Goal: Use online tool/utility: Use online tool/utility

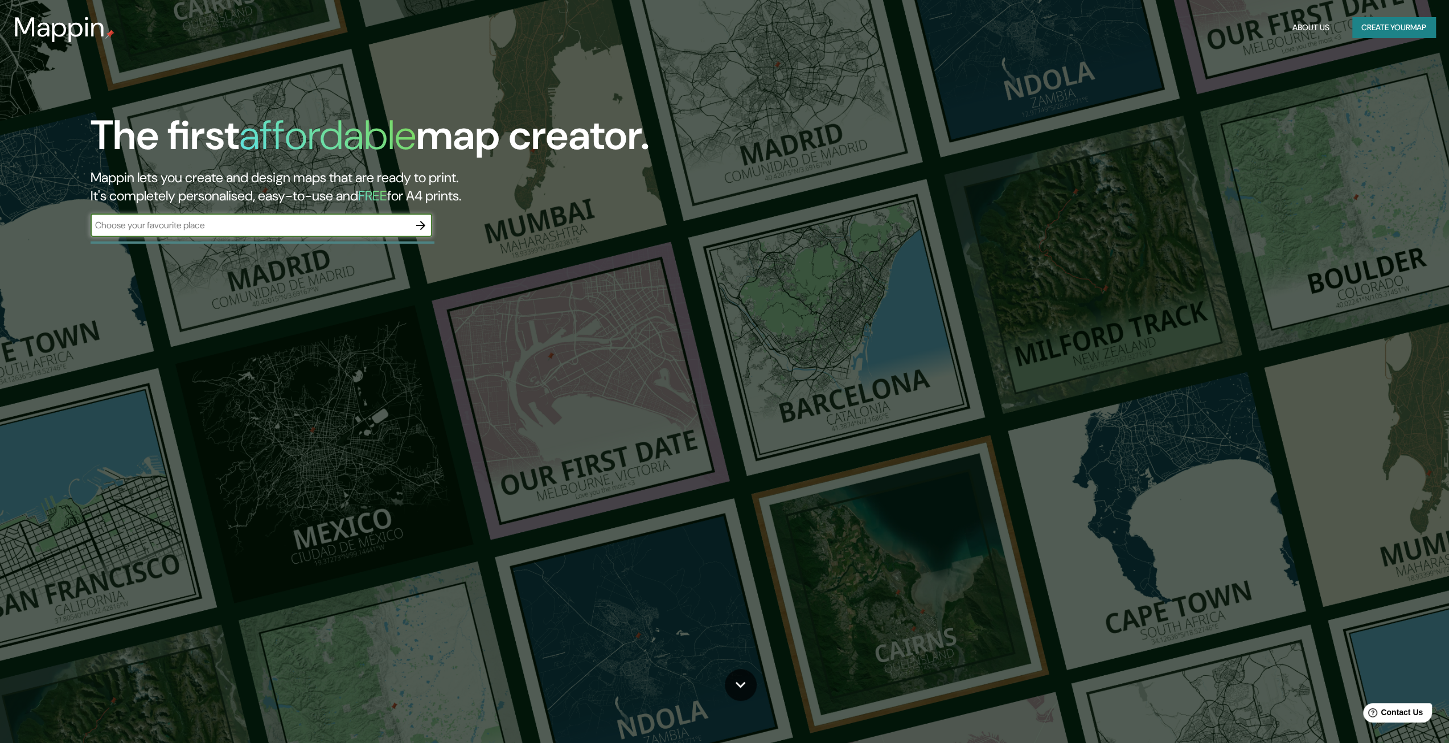
scroll to position [114, 0]
click at [306, 220] on input "text" at bounding box center [250, 225] width 319 height 13
type input "-16.367711761483143, -71.56689462666422"
click at [416, 226] on icon "button" at bounding box center [421, 226] width 14 height 14
